Goal: Task Accomplishment & Management: Use online tool/utility

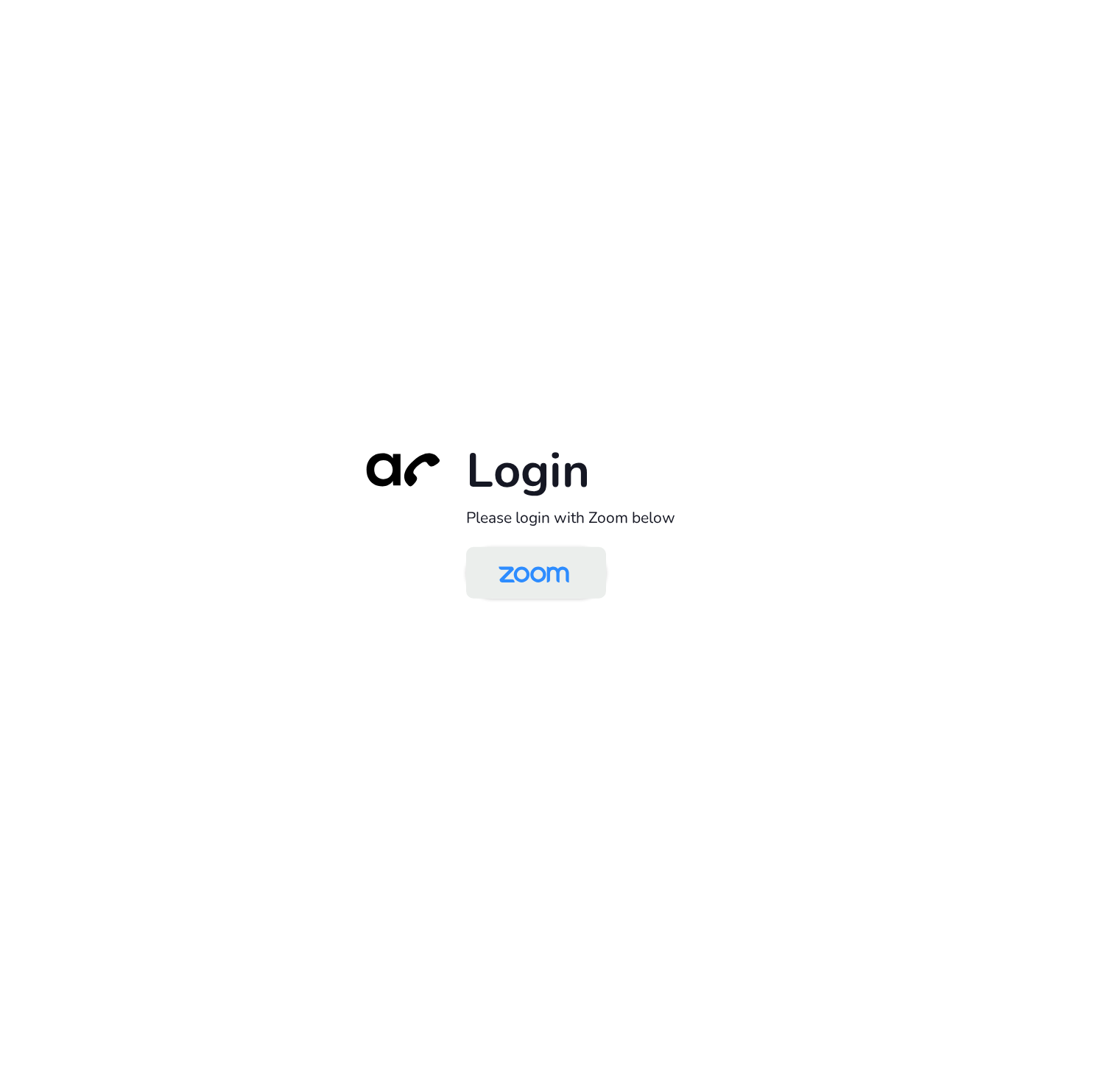
click at [543, 589] on img at bounding box center [534, 574] width 101 height 48
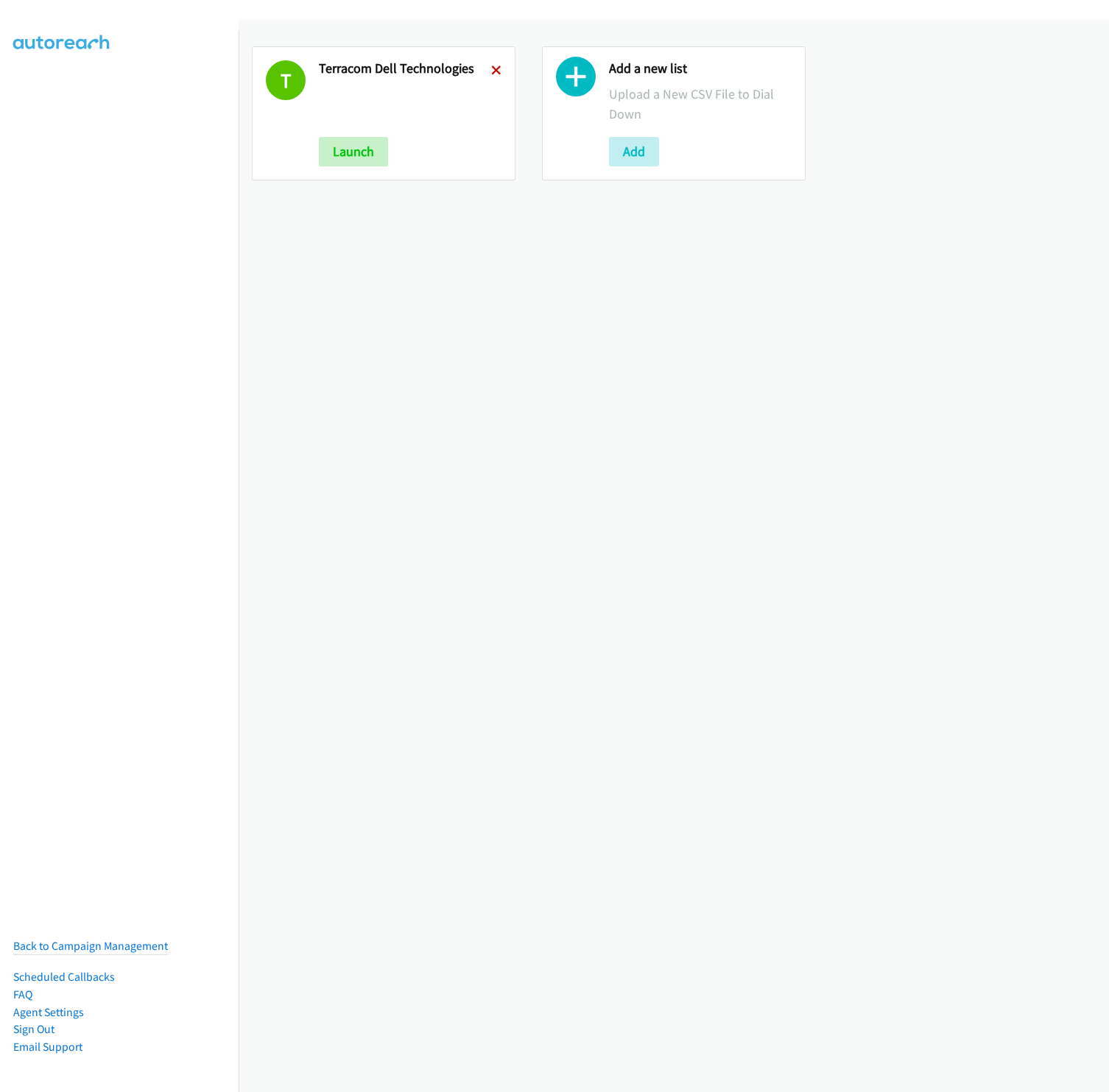
click at [491, 69] on icon at bounding box center [496, 71] width 10 height 10
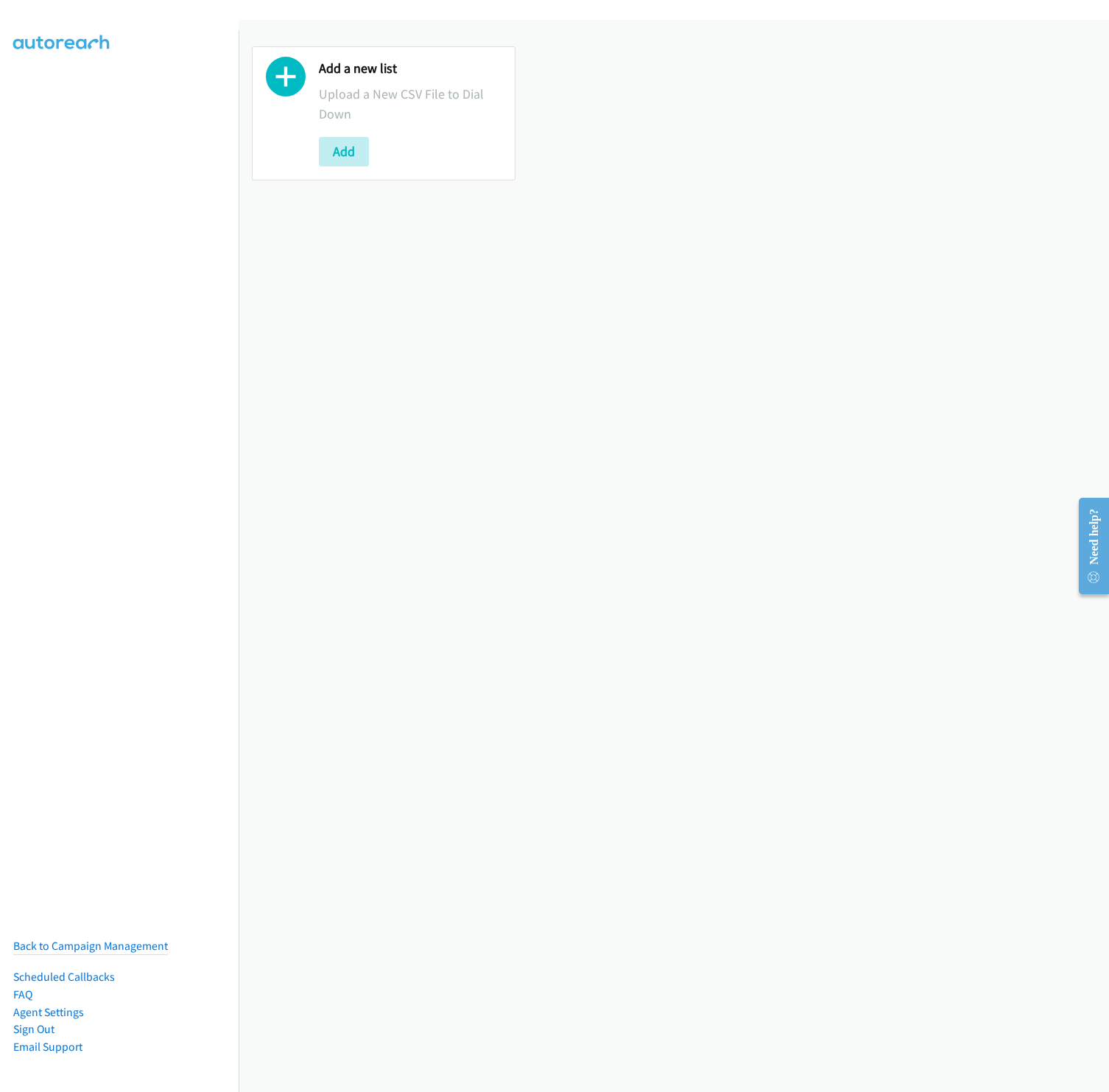
click at [623, 563] on div "Add a new list Upload a New CSV File to Dial Down Add" at bounding box center [673, 556] width 871 height 1072
click at [840, 703] on div "Add a new list Upload a New CSV File to Dial Down Add" at bounding box center [673, 556] width 871 height 1072
